Goal: Task Accomplishment & Management: Manage account settings

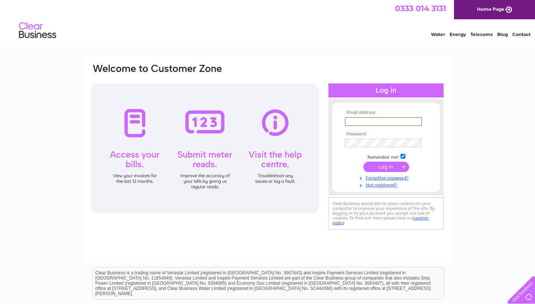
type input "rdbuckle@hotmail.co.uk"
click at [386, 166] on input "submit" at bounding box center [386, 167] width 46 height 10
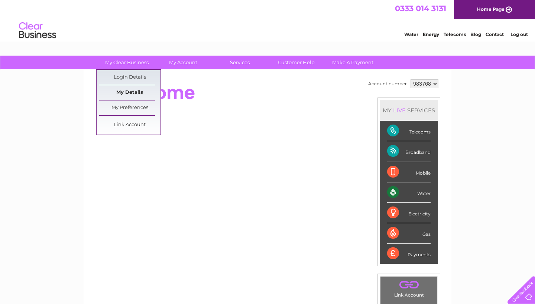
click at [127, 90] on link "My Details" at bounding box center [129, 92] width 61 height 15
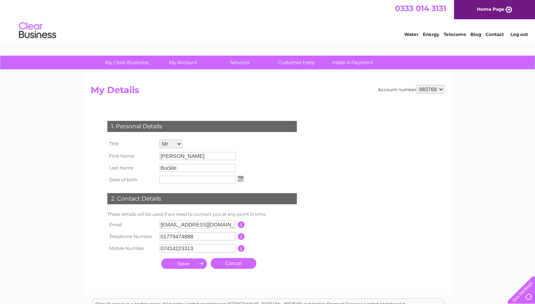
click at [512, 34] on link "Log out" at bounding box center [518, 35] width 17 height 6
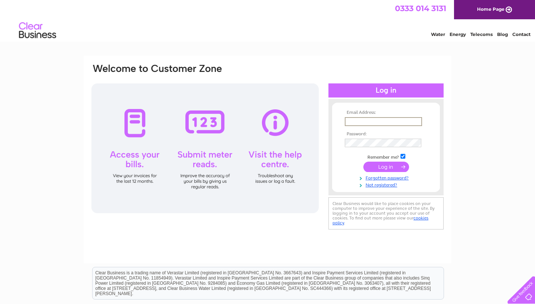
click at [337, 56] on div "Email Address: Password:" at bounding box center [267, 160] width 367 height 208
click at [353, 122] on input "text" at bounding box center [382, 121] width 77 height 9
type input "[EMAIL_ADDRESS][DOMAIN_NAME]"
click at [383, 168] on input "submit" at bounding box center [386, 167] width 46 height 10
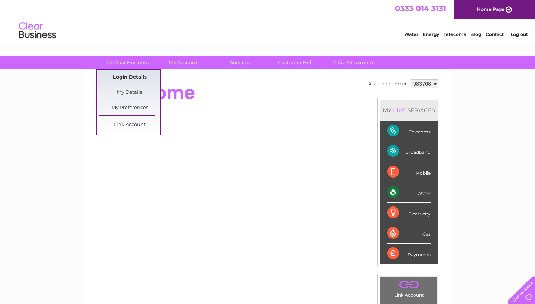
click at [140, 80] on link "Login Details" at bounding box center [129, 77] width 61 height 15
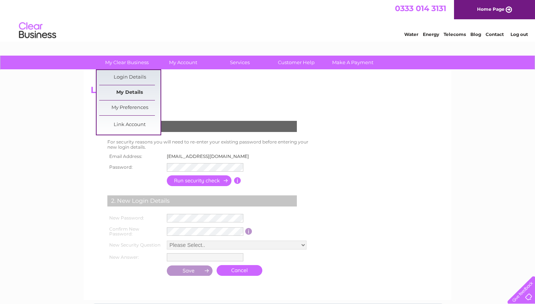
click at [122, 90] on link "My Details" at bounding box center [129, 92] width 61 height 15
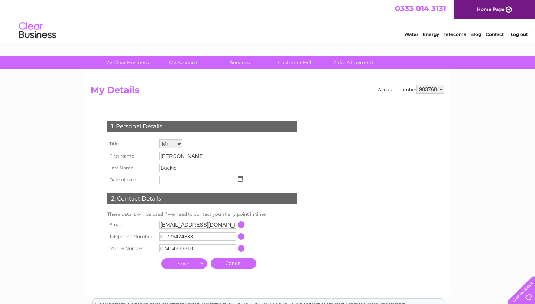
click at [525, 31] on li "Log out" at bounding box center [519, 34] width 22 height 9
click at [520, 33] on link "Log out" at bounding box center [518, 35] width 17 height 6
